Goal: Use online tool/utility: Utilize a website feature to perform a specific function

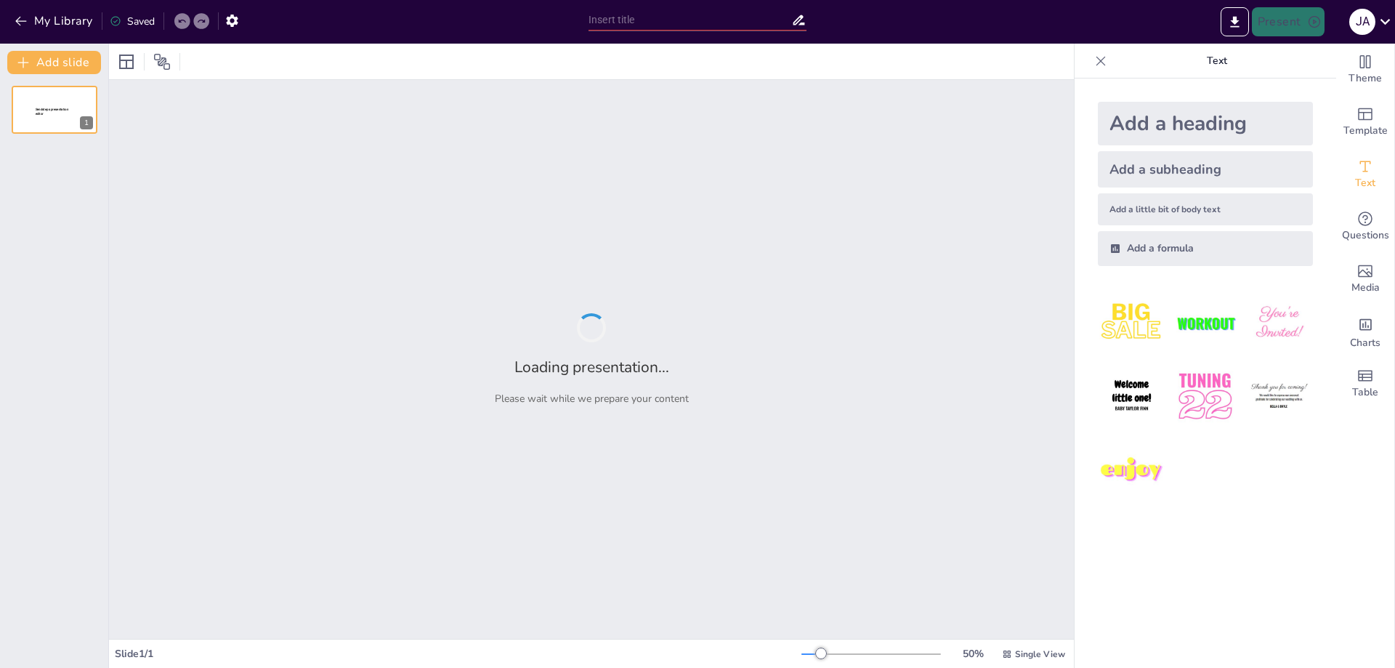
type input "Imported Presentación TR.pptx"
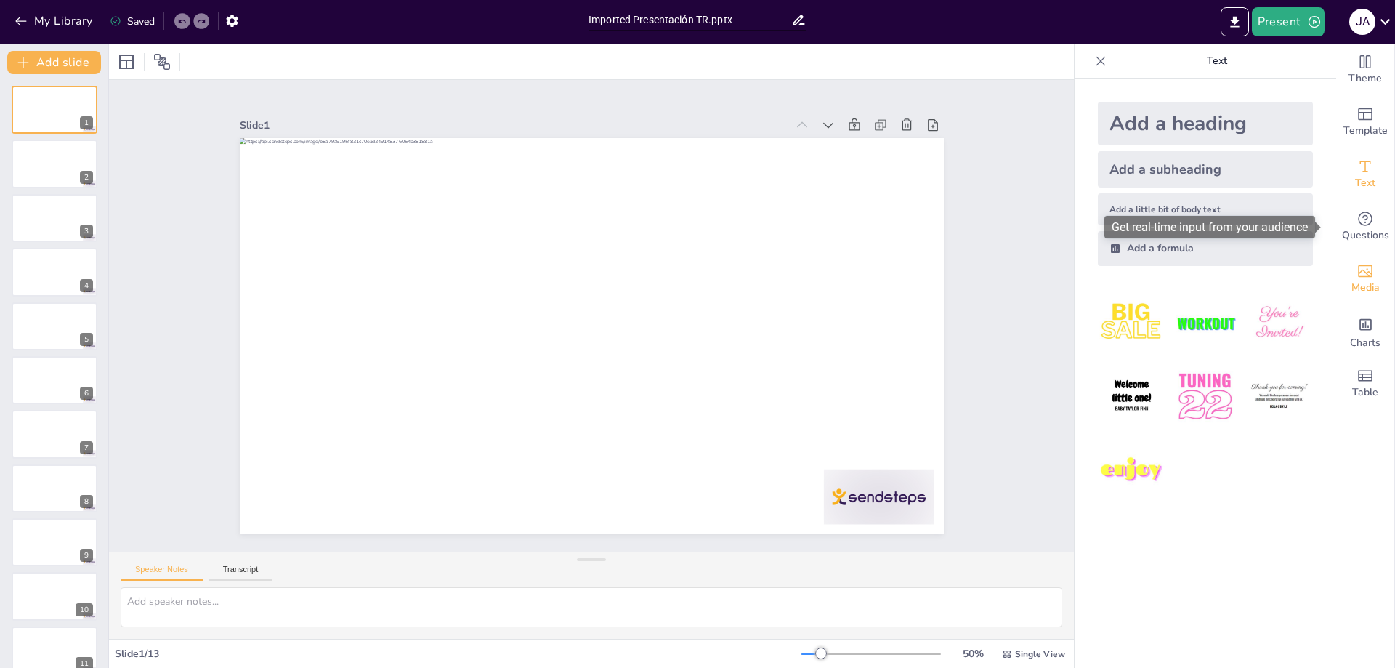
click at [1370, 270] on div "Media" at bounding box center [1366, 279] width 58 height 52
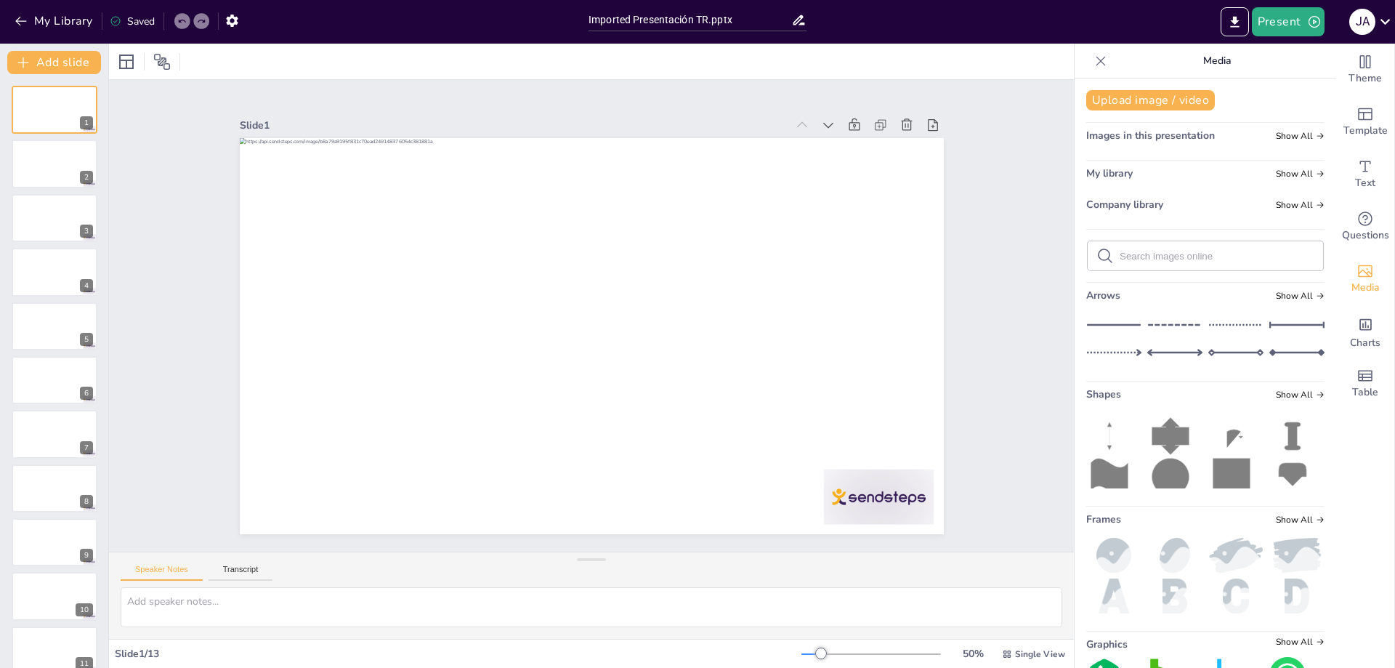
click at [1359, 414] on div "Theme Template Text Questions Media Charts Table" at bounding box center [1366, 356] width 59 height 624
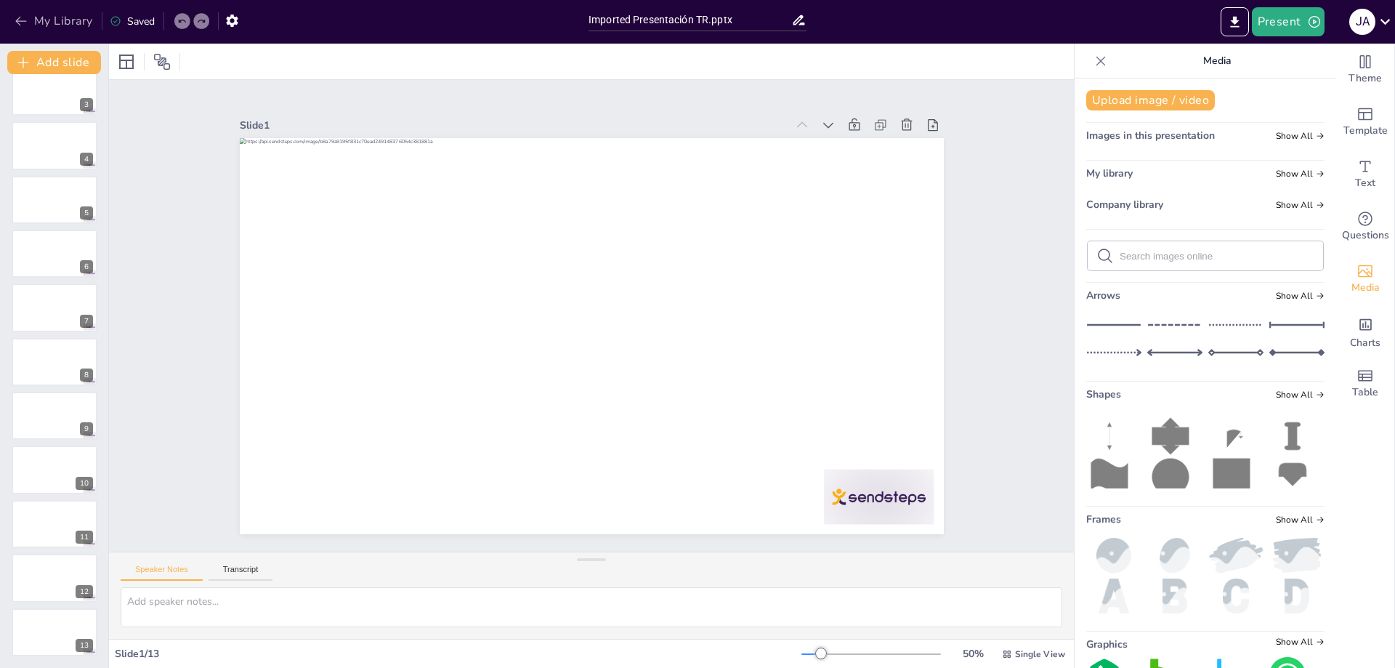
click at [25, 25] on icon "button" at bounding box center [21, 21] width 15 height 15
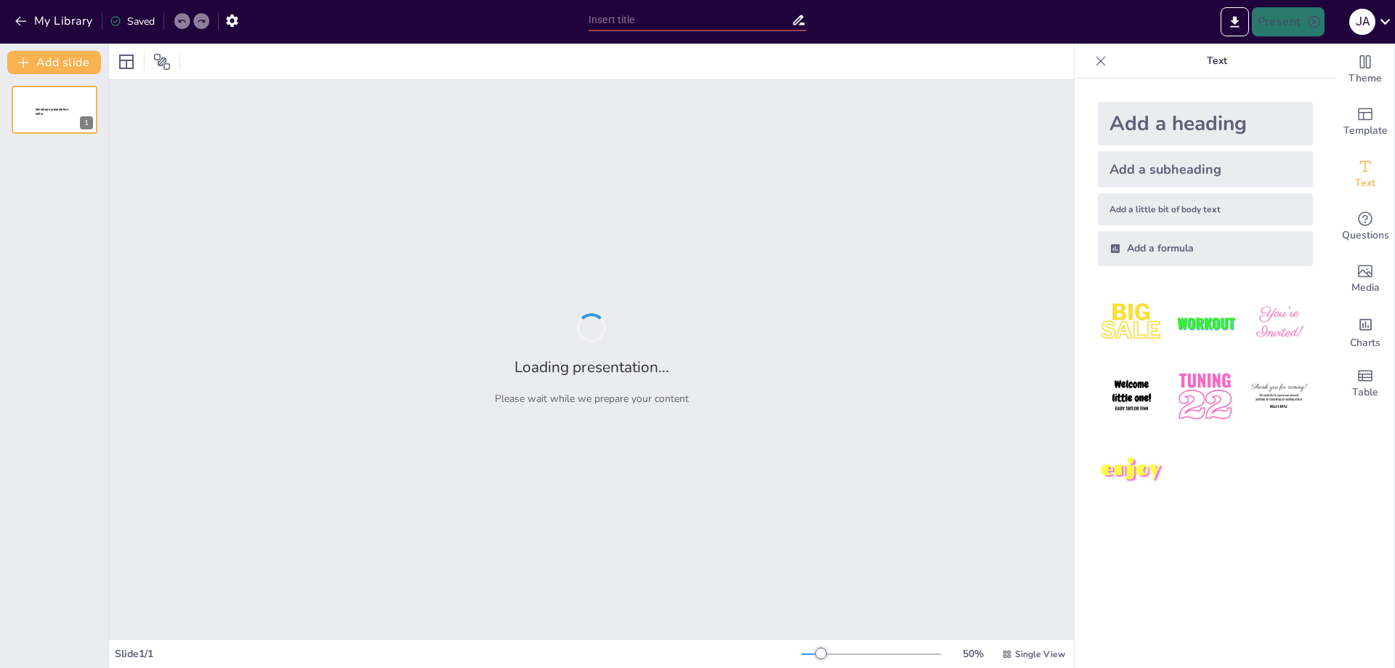
type input "RV y RA durante el verano"
